Goal: Task Accomplishment & Management: Use online tool/utility

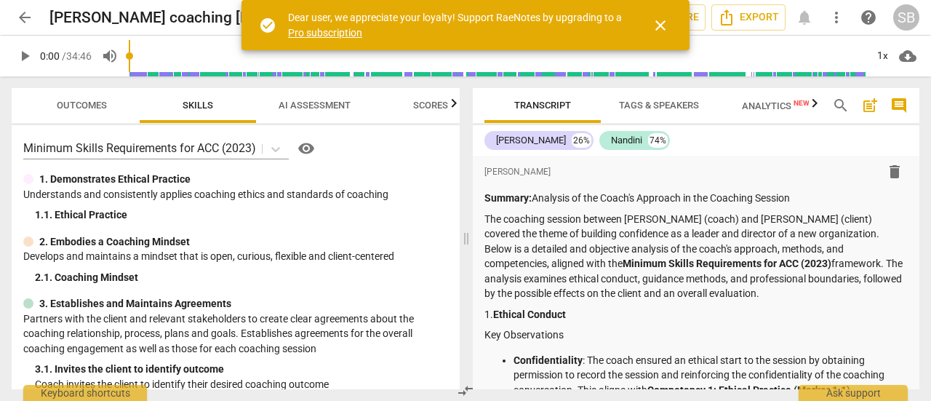
click at [665, 25] on span "close" at bounding box center [660, 25] width 17 height 17
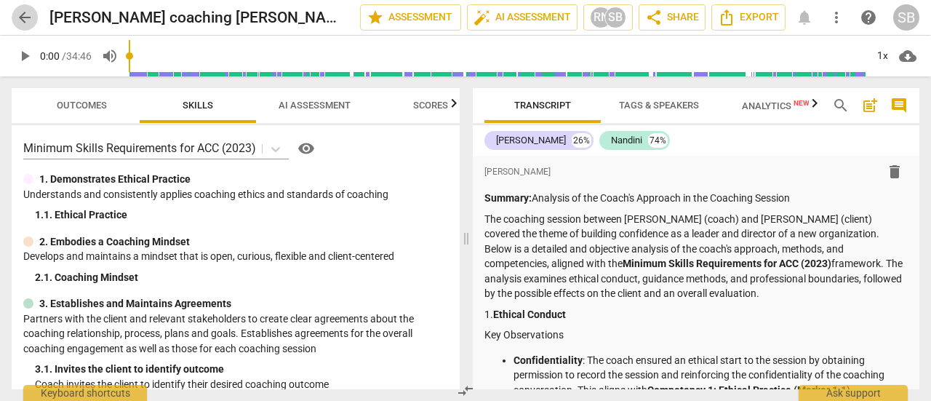
click at [23, 15] on span "arrow_back" at bounding box center [24, 17] width 17 height 17
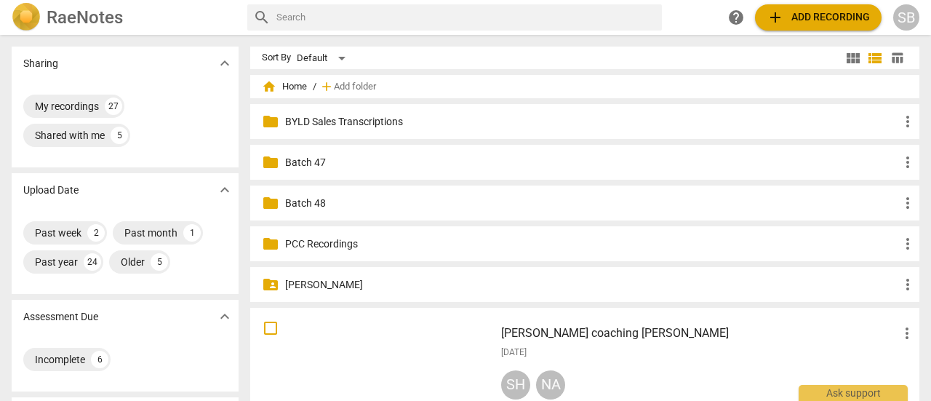
click at [821, 20] on span "add Add recording" at bounding box center [818, 17] width 103 height 17
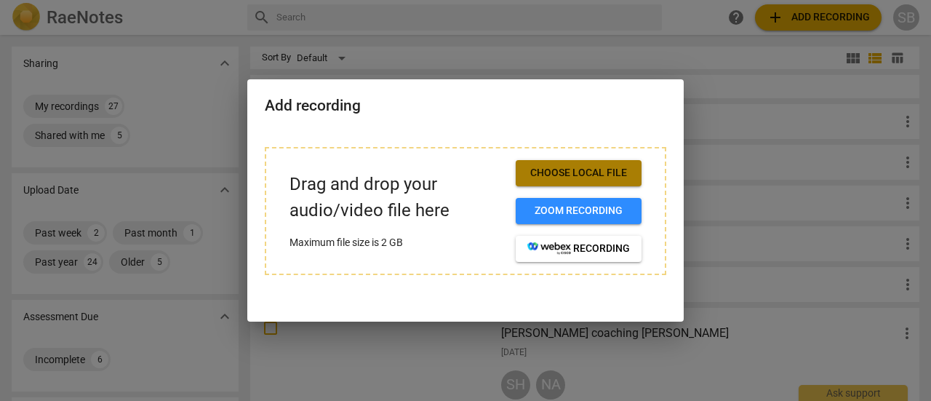
click at [608, 172] on span "Choose local file" at bounding box center [579, 173] width 103 height 15
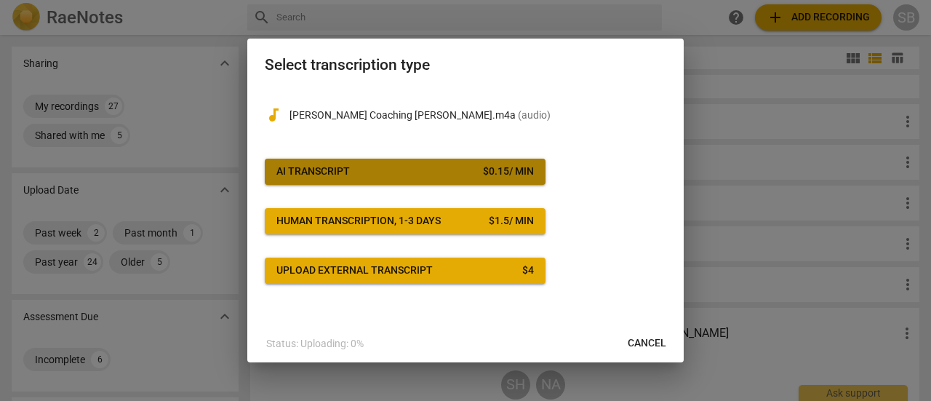
click at [499, 166] on div "$ 0.15 / min" at bounding box center [508, 171] width 51 height 15
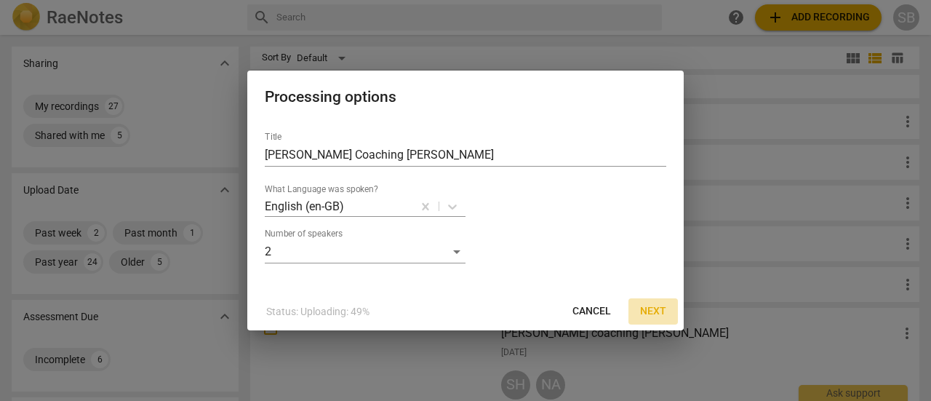
click at [662, 311] on span "Next" at bounding box center [653, 311] width 26 height 15
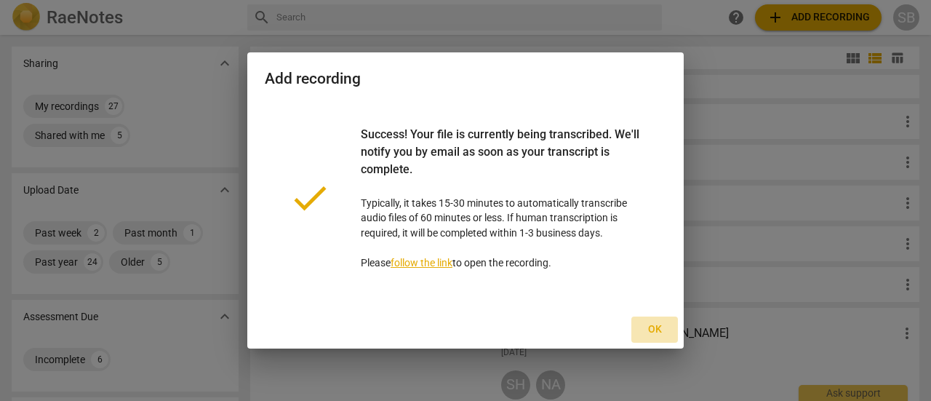
click at [650, 333] on span "Ok" at bounding box center [654, 329] width 23 height 15
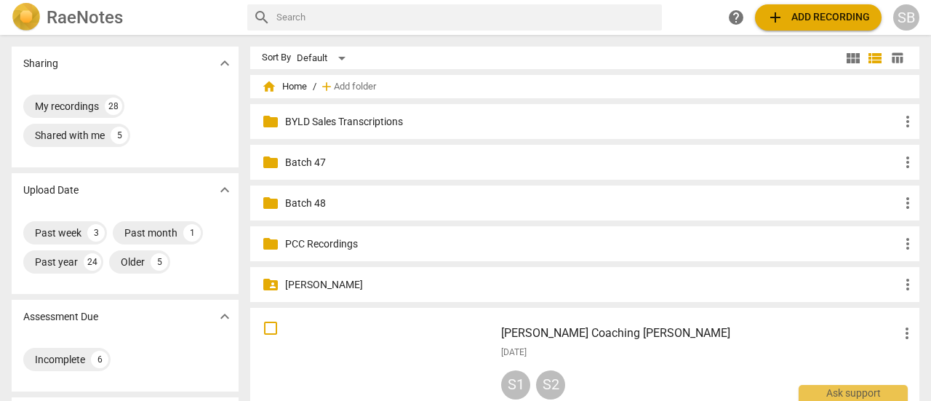
scroll to position [146, 0]
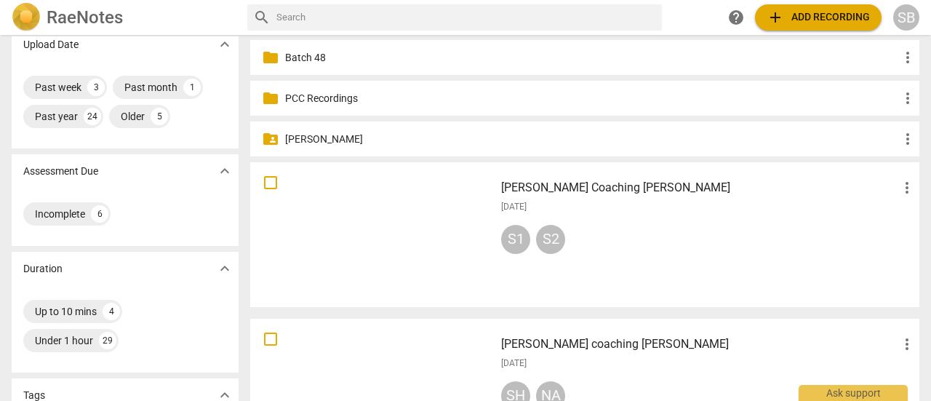
click at [779, 240] on div "S1 S2" at bounding box center [708, 242] width 415 height 35
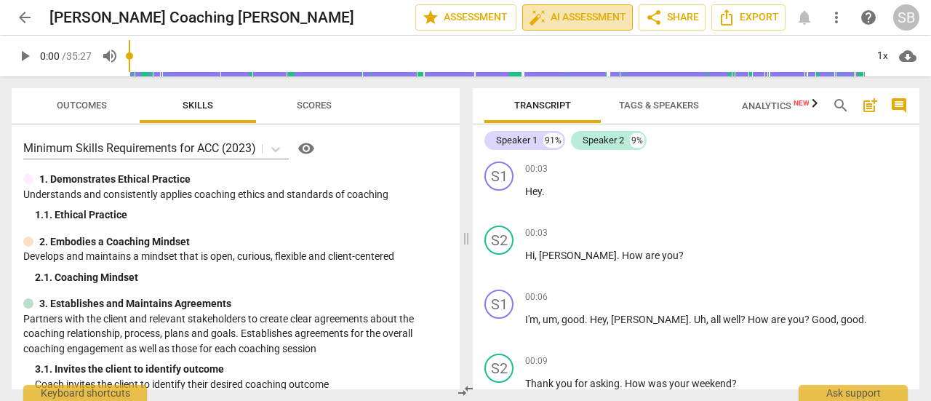
click at [588, 17] on span "auto_fix_high AI Assessment" at bounding box center [577, 17] width 97 height 17
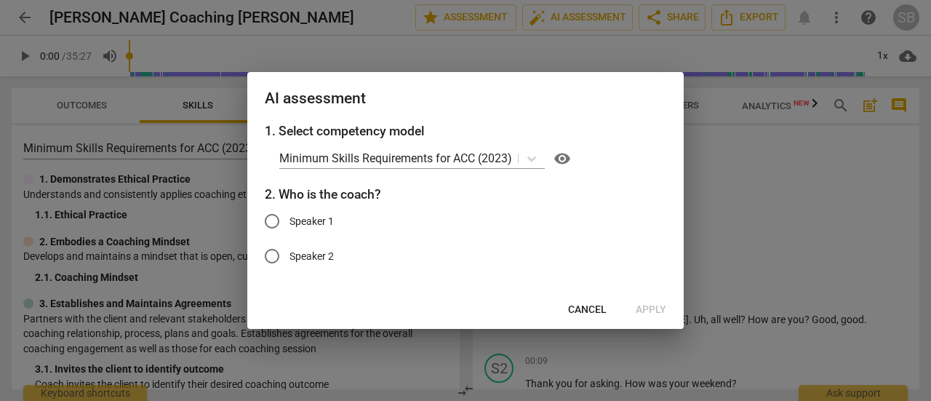
click at [806, 212] on div at bounding box center [465, 200] width 931 height 401
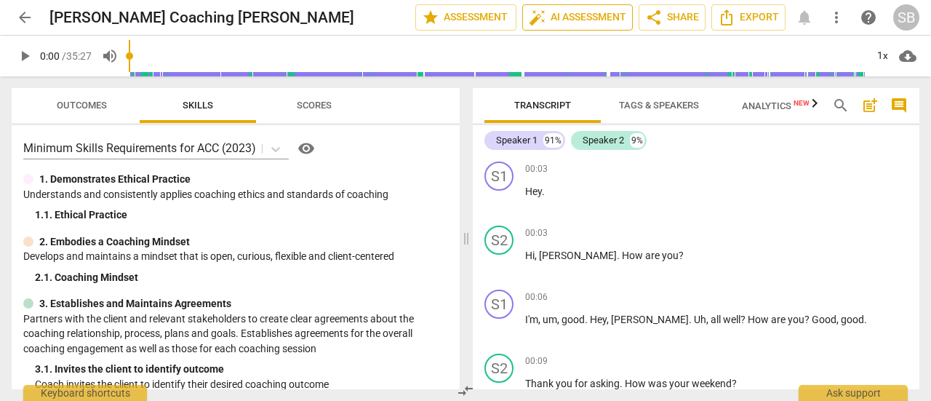
click at [631, 12] on button "auto_fix_high AI Assessment" at bounding box center [577, 17] width 111 height 26
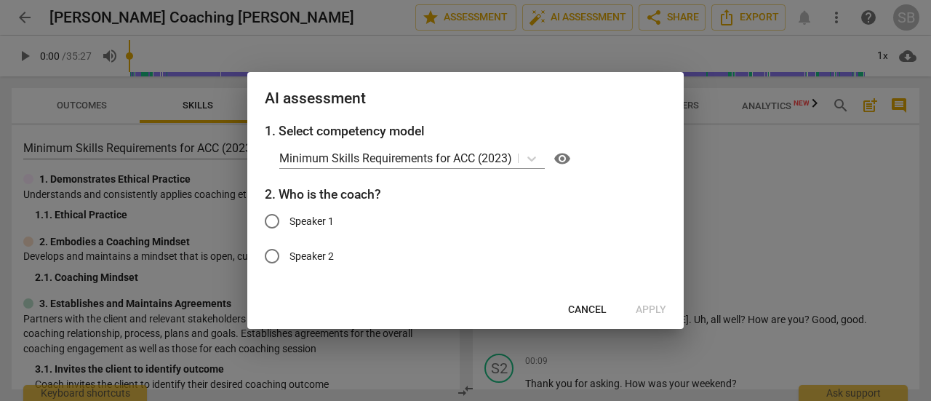
click at [893, 260] on div at bounding box center [465, 200] width 931 height 401
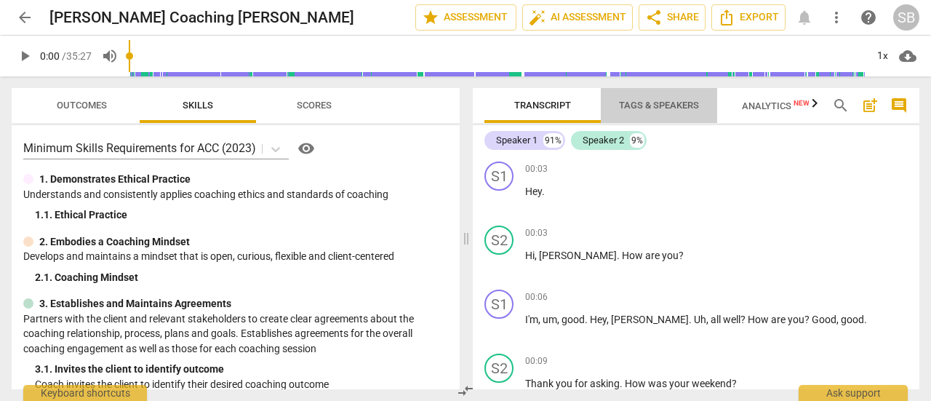
click at [643, 108] on span "Tags & Speakers" at bounding box center [659, 105] width 80 height 11
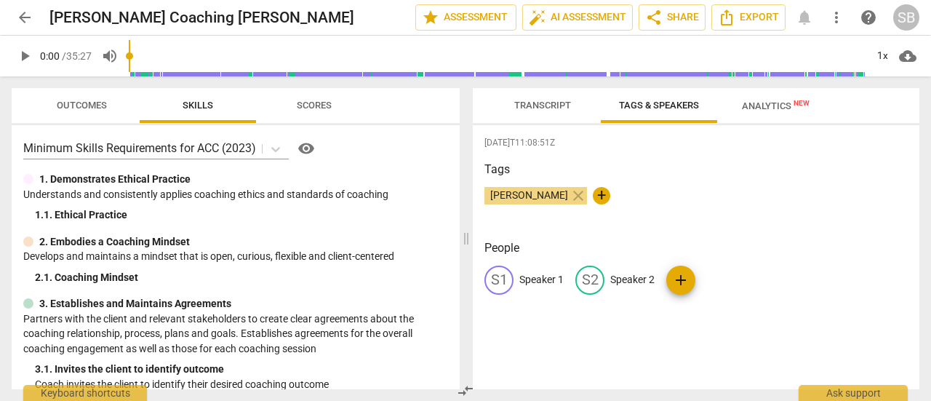
click at [645, 277] on p "Speaker 2" at bounding box center [632, 279] width 44 height 15
type input "[PERSON_NAME]"
click at [548, 279] on p "Speaker 1" at bounding box center [542, 279] width 44 height 15
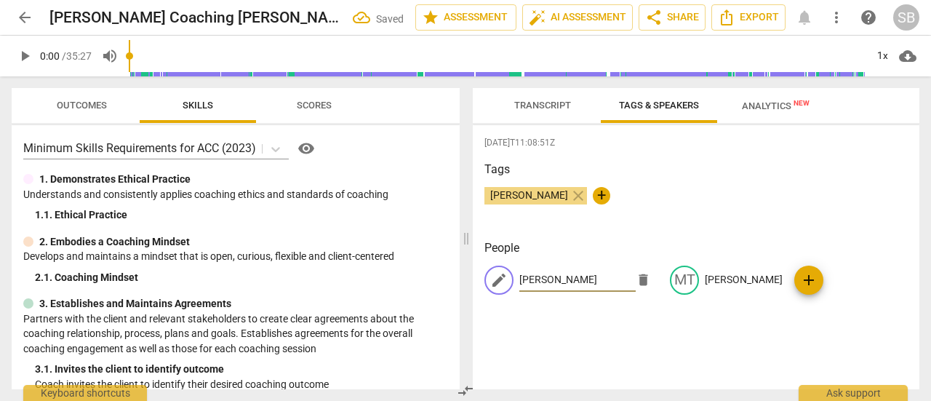
type input "[PERSON_NAME]"
click at [669, 330] on div "[DATE]T11:08:51Z Tags [PERSON_NAME] close + People edit [PERSON_NAME] delete MT…" at bounding box center [696, 257] width 447 height 264
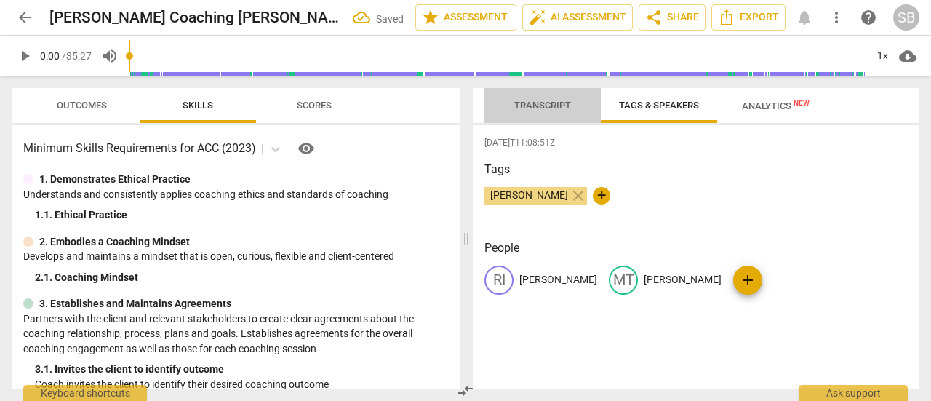
click at [554, 111] on span "Transcript" at bounding box center [542, 105] width 57 height 11
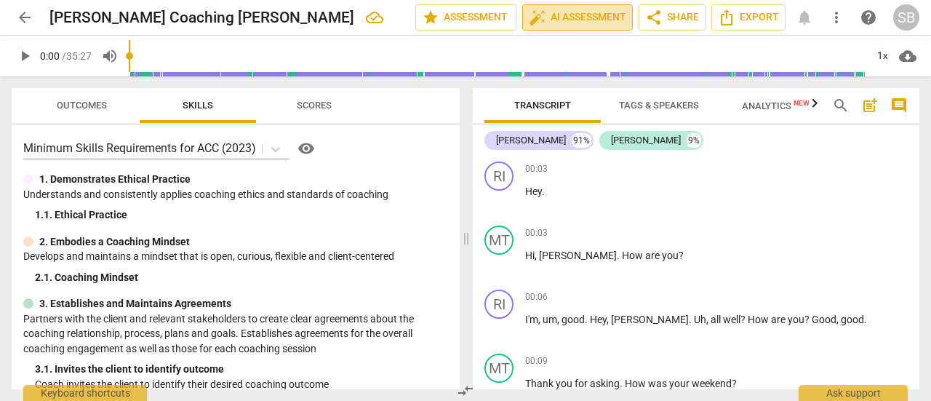
click at [584, 14] on span "auto_fix_high AI Assessment" at bounding box center [577, 17] width 97 height 17
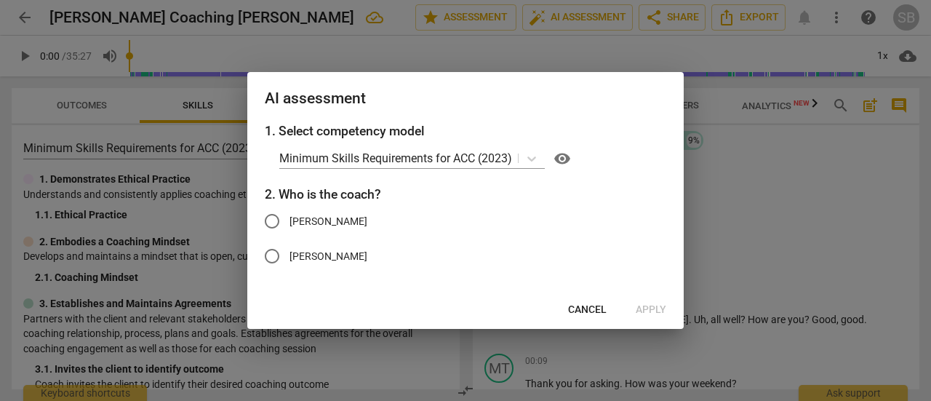
click at [303, 257] on span "[PERSON_NAME]" at bounding box center [329, 256] width 78 height 15
click at [290, 257] on input "[PERSON_NAME]" at bounding box center [272, 256] width 35 height 35
radio input "true"
click at [650, 309] on span "Apply" at bounding box center [651, 310] width 31 height 15
